Goal: Information Seeking & Learning: Find specific fact

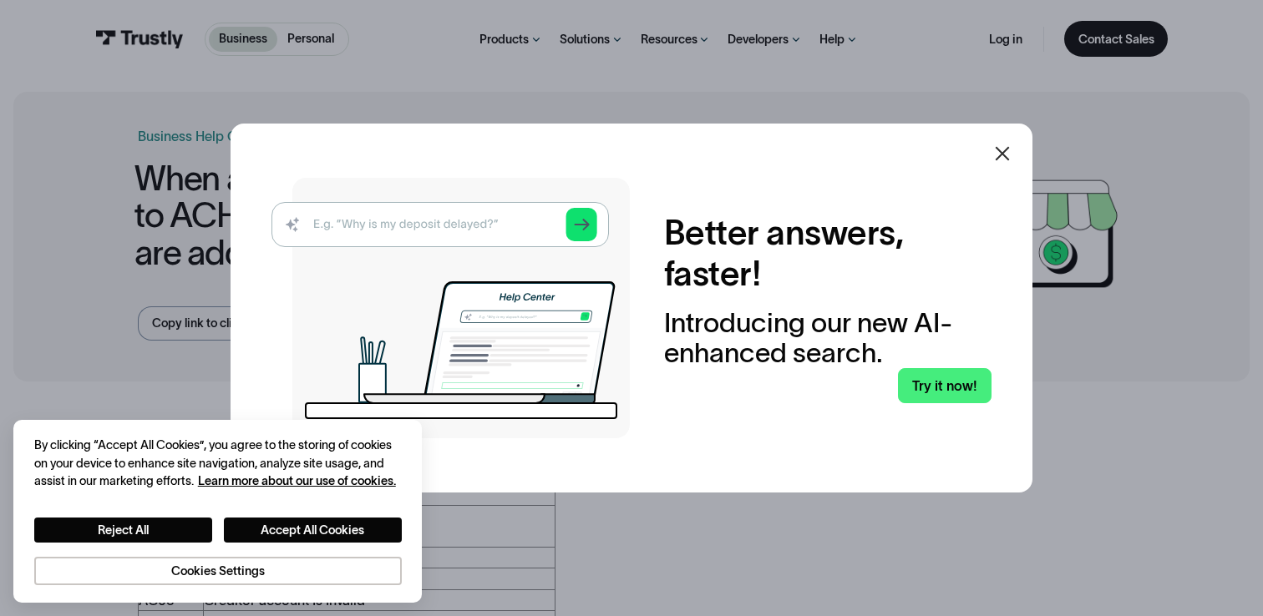
click at [1002, 160] on icon at bounding box center [1002, 154] width 20 height 20
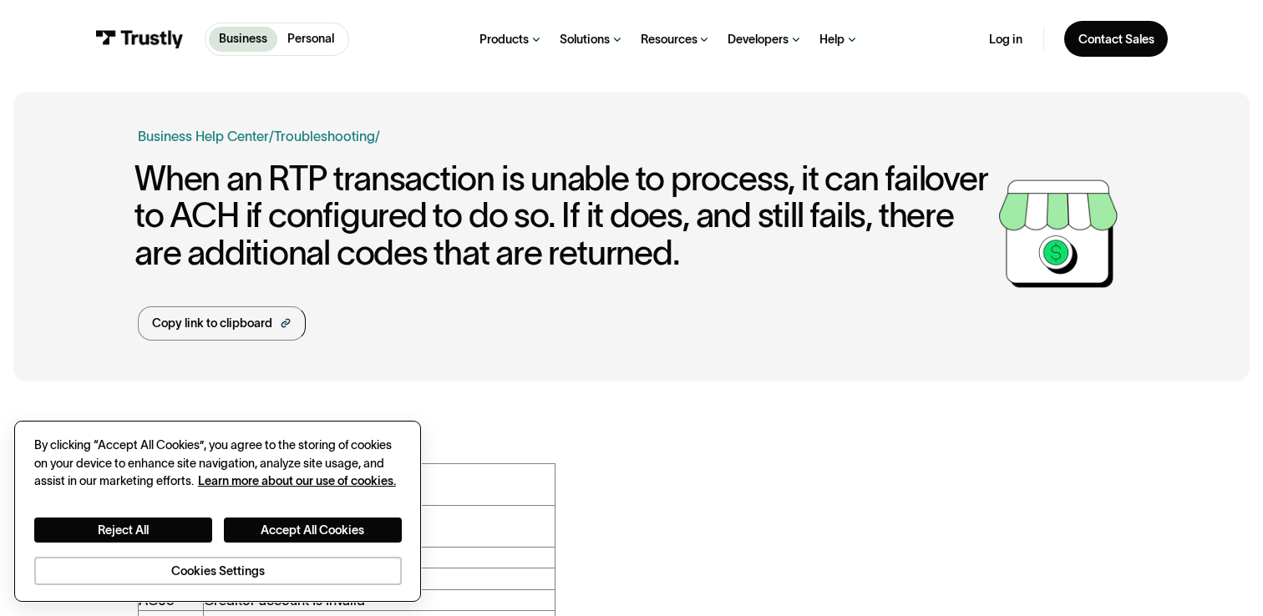
click at [348, 517] on div "Reject All Accept All Cookies Cookies Settings" at bounding box center [217, 537] width 367 height 95
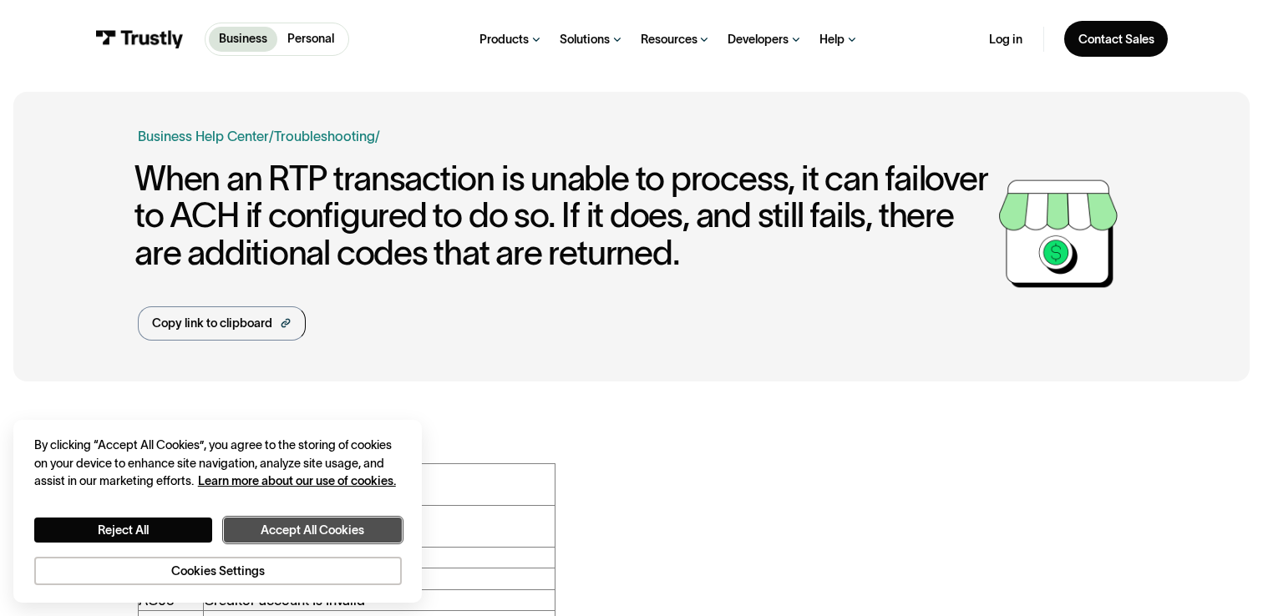
click at [348, 525] on button "Accept All Cookies" at bounding box center [313, 531] width 178 height 26
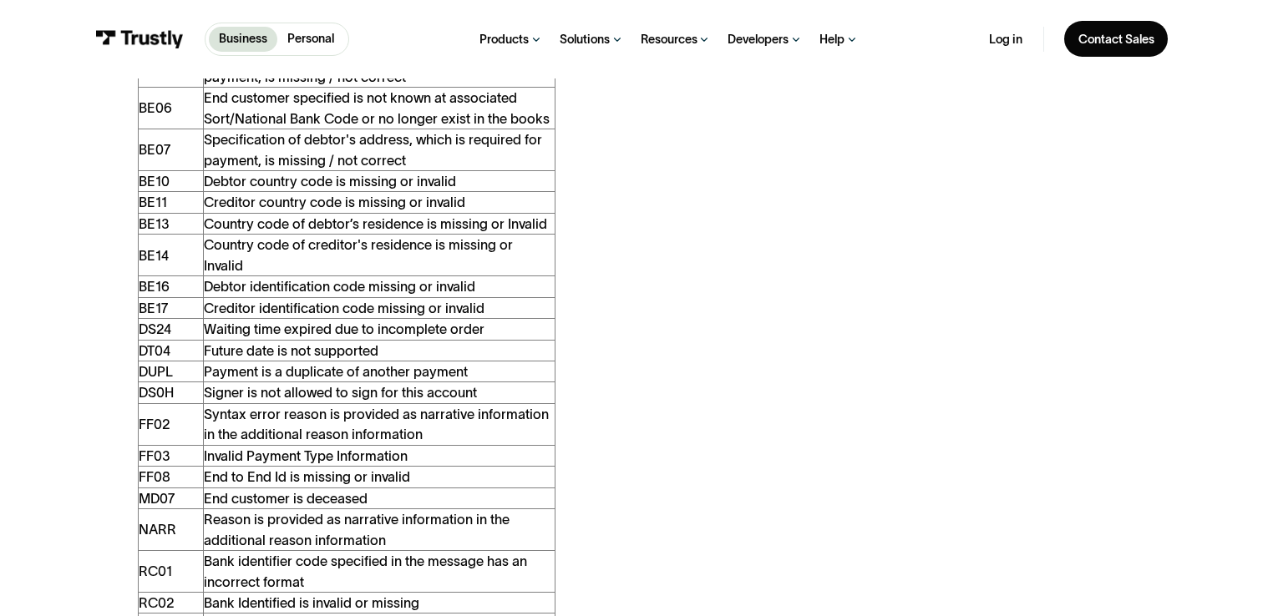
click at [151, 319] on td "DS24" at bounding box center [171, 329] width 65 height 21
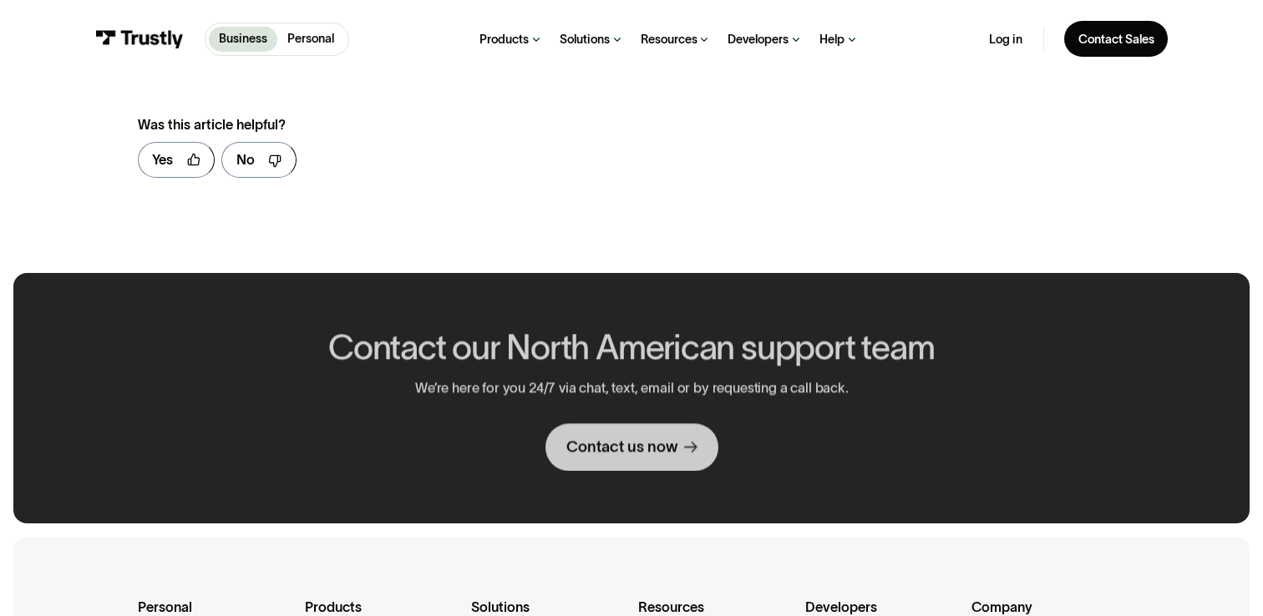
scroll to position [1739, 0]
